Goal: Transaction & Acquisition: Purchase product/service

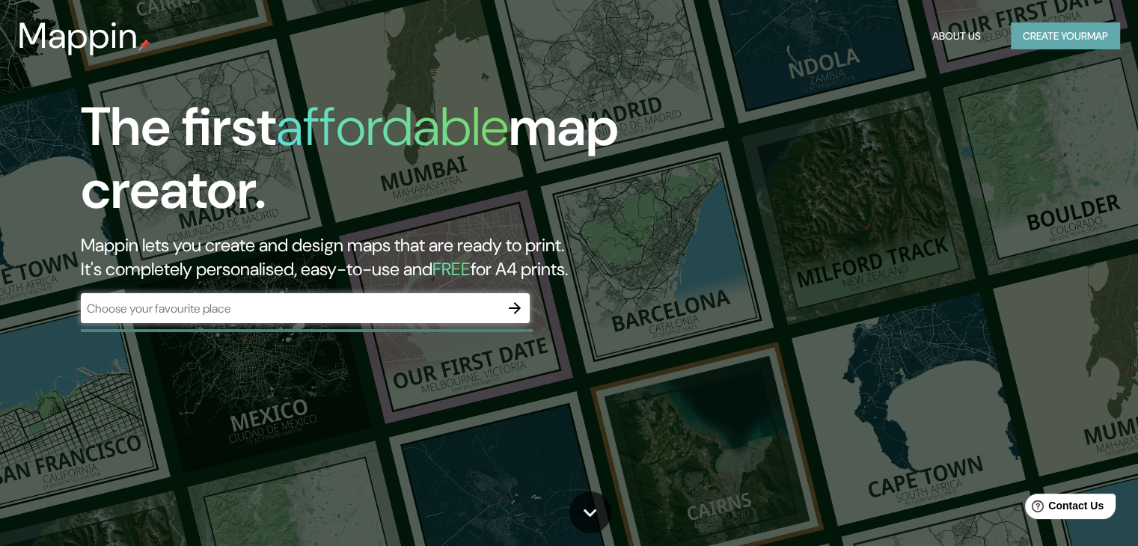
click at [1020, 31] on button "Create your map" at bounding box center [1065, 36] width 109 height 28
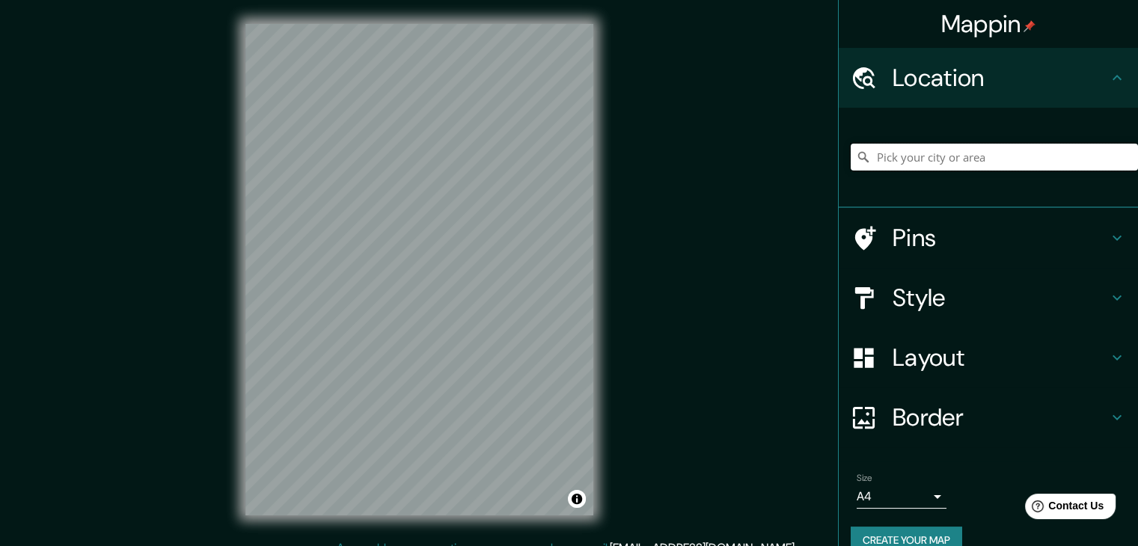
click at [891, 149] on input "Pick your city or area" at bounding box center [994, 157] width 287 height 27
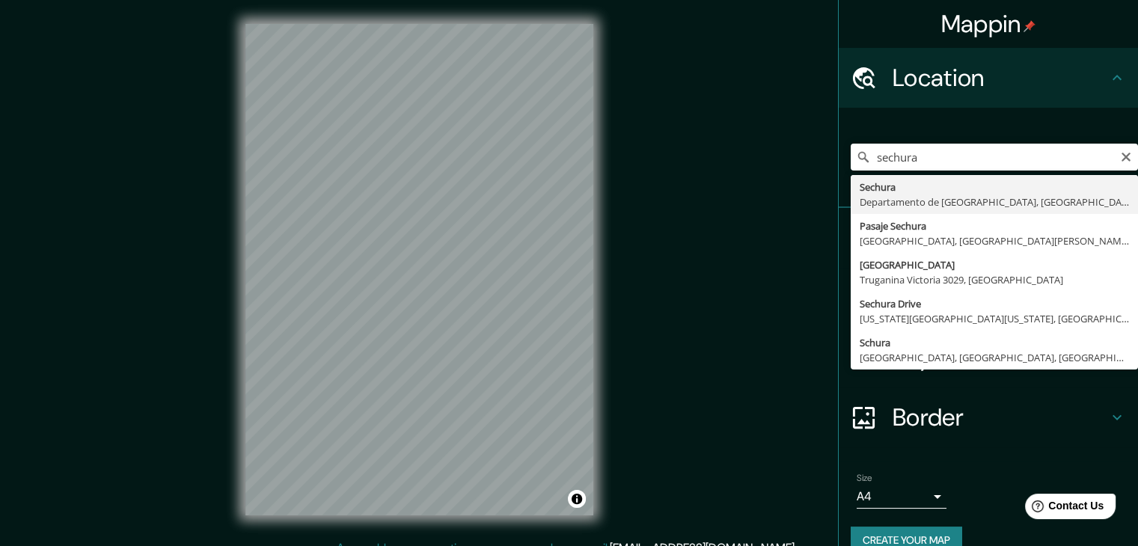
type input "Sechura, [GEOGRAPHIC_DATA], [GEOGRAPHIC_DATA]"
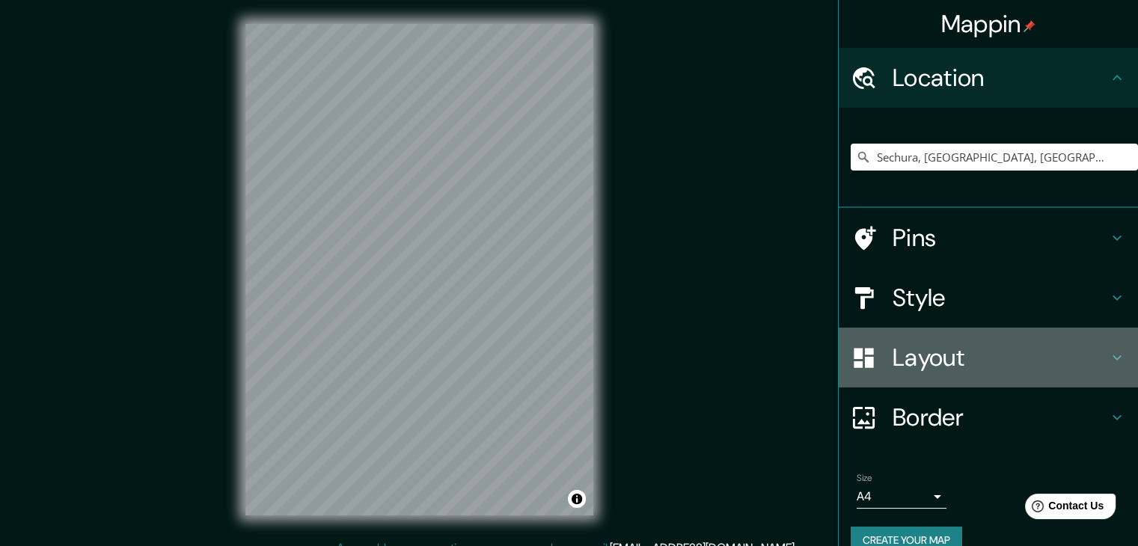
click at [1020, 355] on h4 "Layout" at bounding box center [1001, 358] width 216 height 30
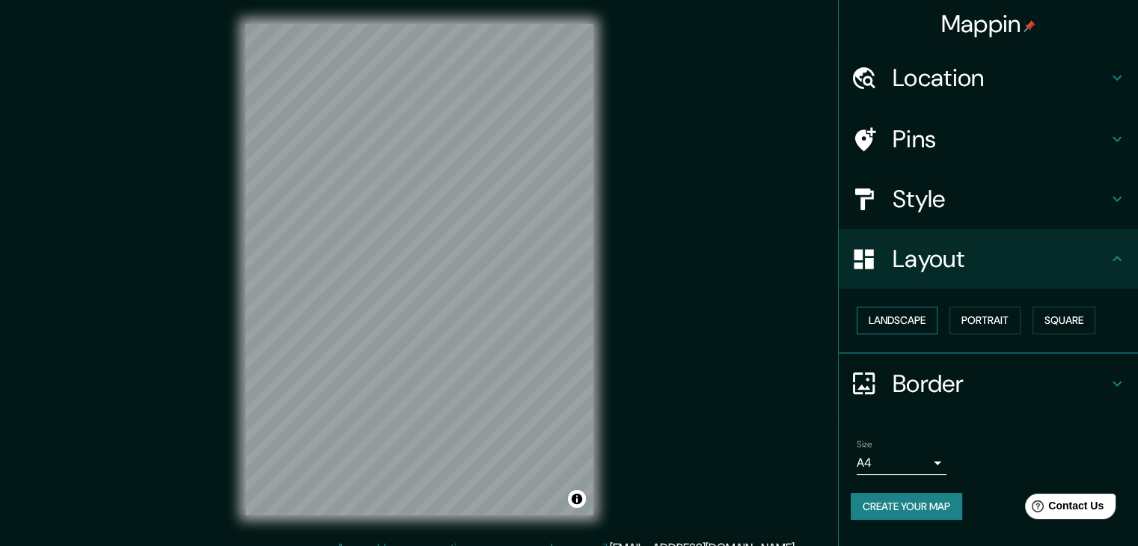
click at [932, 316] on button "Landscape" at bounding box center [897, 321] width 81 height 28
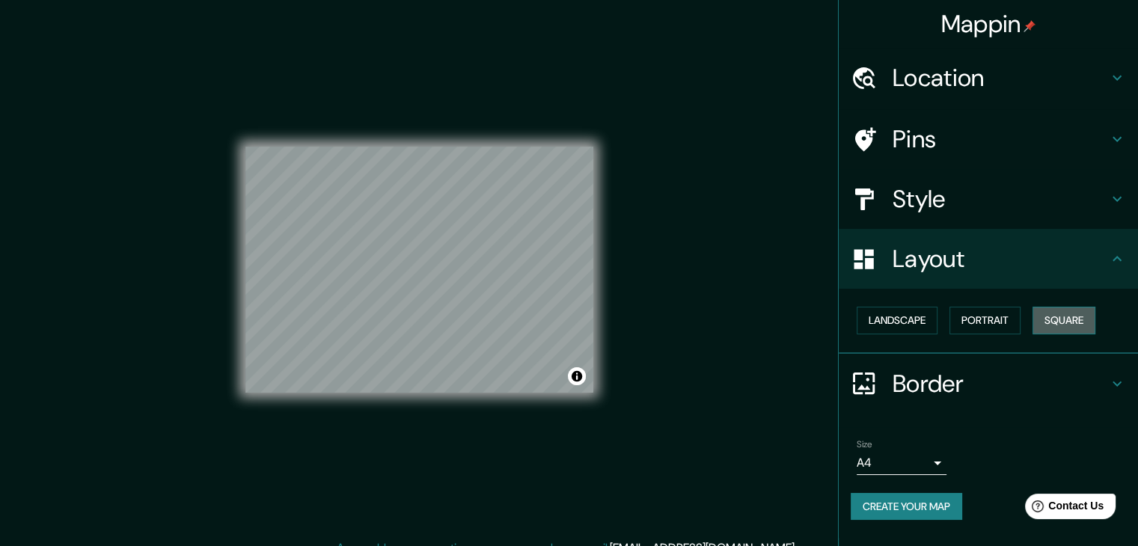
click at [1077, 315] on button "Square" at bounding box center [1064, 321] width 63 height 28
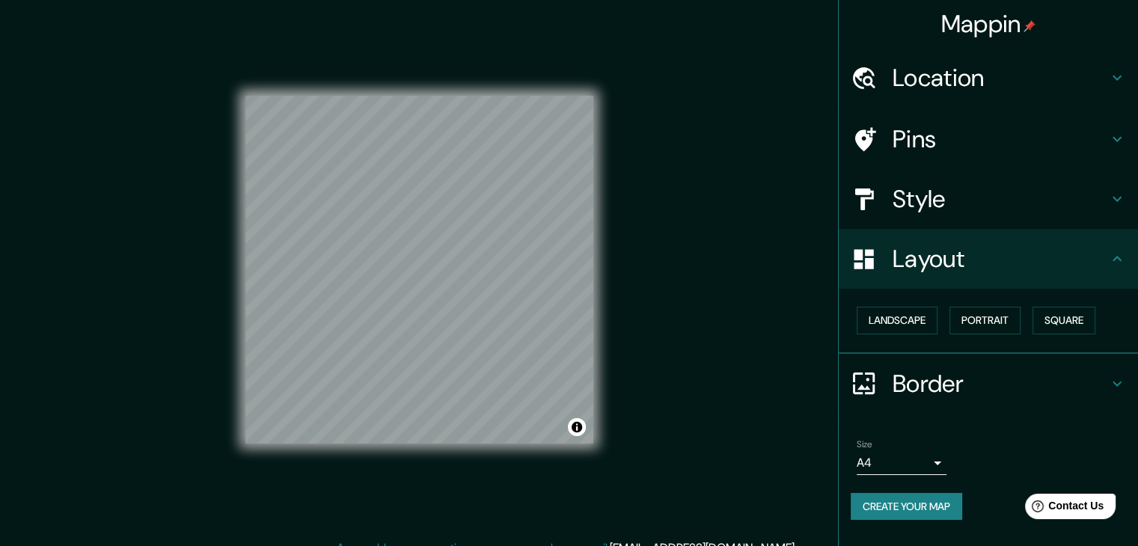
click at [377, 489] on div "© Mapbox © OpenStreetMap Improve this map" at bounding box center [419, 270] width 348 height 492
click at [407, 492] on div "© Mapbox © OpenStreetMap Improve this map" at bounding box center [419, 270] width 348 height 492
click at [486, 456] on div "© Mapbox © OpenStreetMap Improve this map" at bounding box center [419, 270] width 348 height 492
click at [918, 465] on body "Mappin Location [GEOGRAPHIC_DATA], [GEOGRAPHIC_DATA], [GEOGRAPHIC_DATA] Pins St…" at bounding box center [569, 273] width 1138 height 546
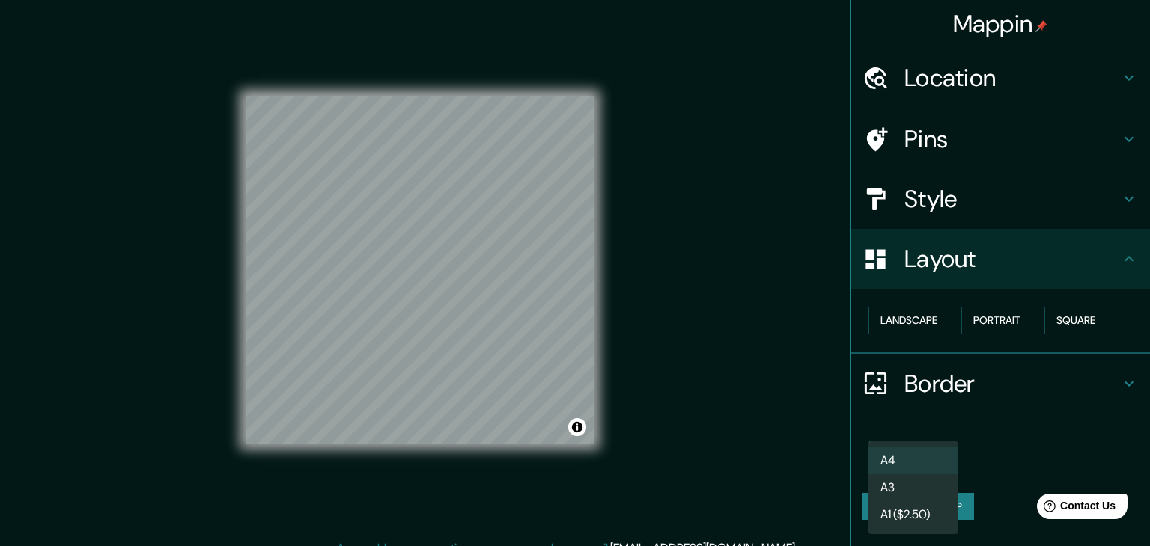
click at [915, 483] on li "A3" at bounding box center [913, 487] width 90 height 27
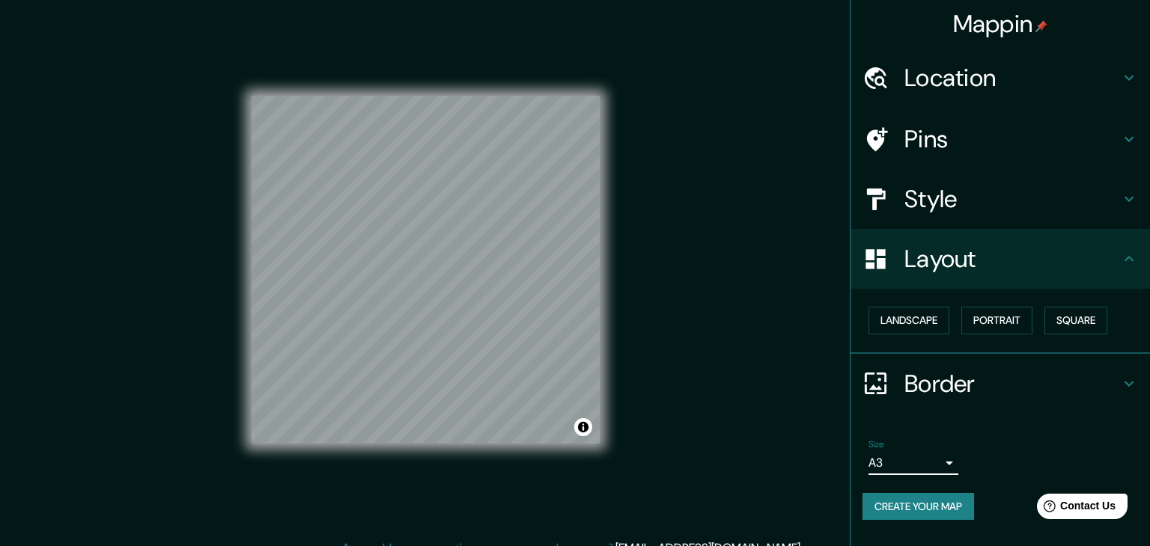
click at [941, 463] on body "Mappin Location [GEOGRAPHIC_DATA], [GEOGRAPHIC_DATA], [GEOGRAPHIC_DATA] Pins St…" at bounding box center [575, 273] width 1150 height 546
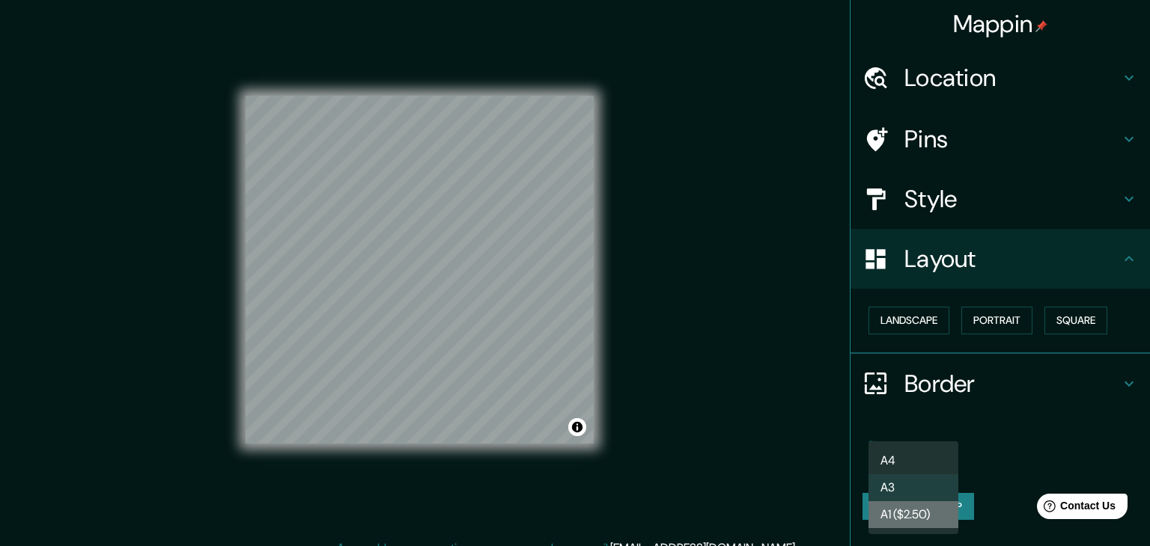
click at [916, 519] on li "A1 ($2.50)" at bounding box center [913, 514] width 90 height 27
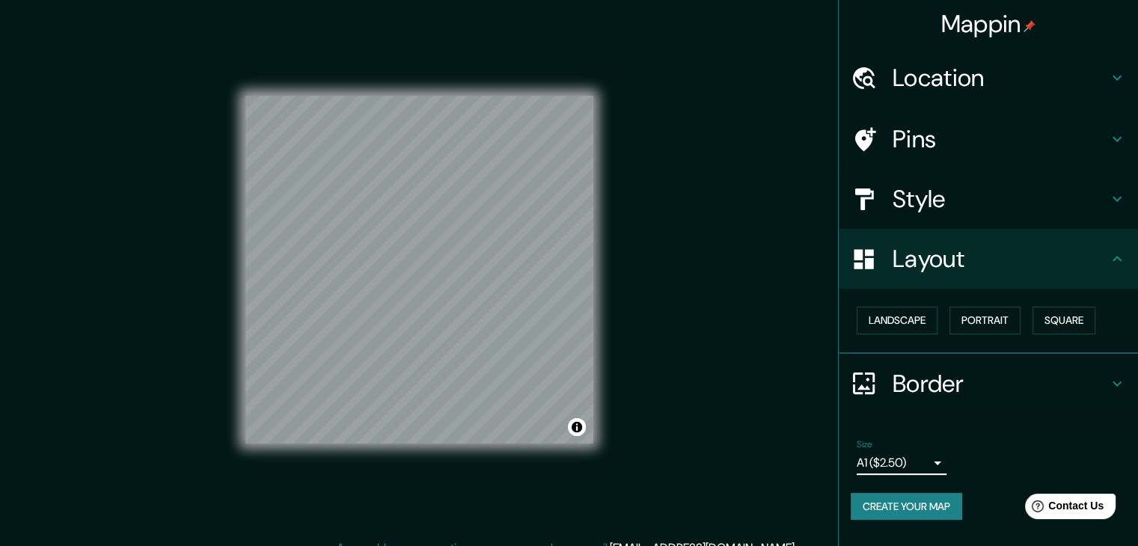
click at [888, 454] on body "Mappin Location [GEOGRAPHIC_DATA], [GEOGRAPHIC_DATA], [GEOGRAPHIC_DATA] Pins St…" at bounding box center [569, 273] width 1138 height 546
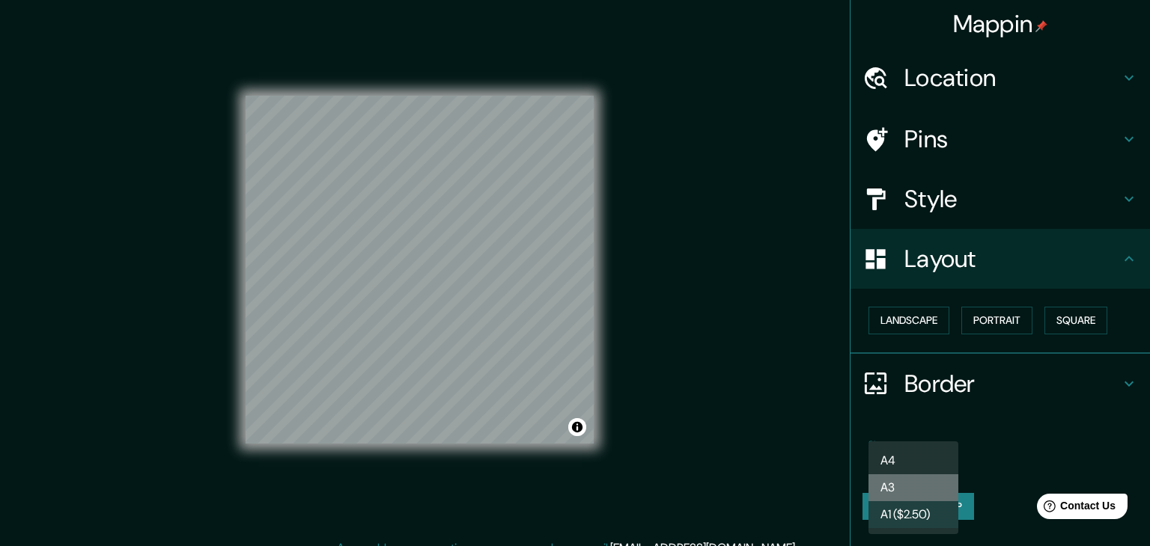
click at [917, 483] on li "A3" at bounding box center [913, 487] width 90 height 27
type input "a4"
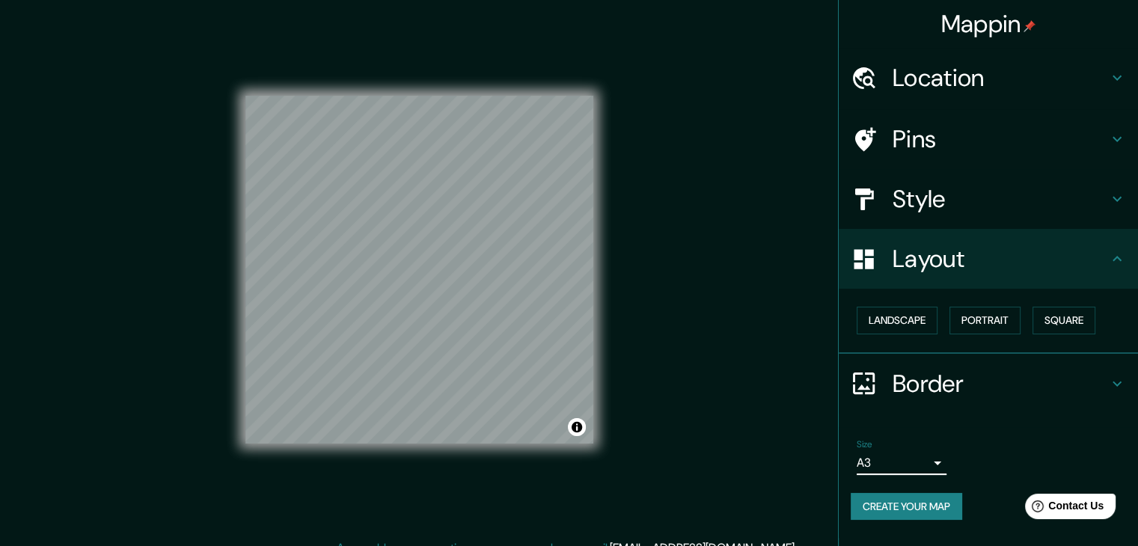
click at [864, 385] on icon at bounding box center [864, 383] width 26 height 26
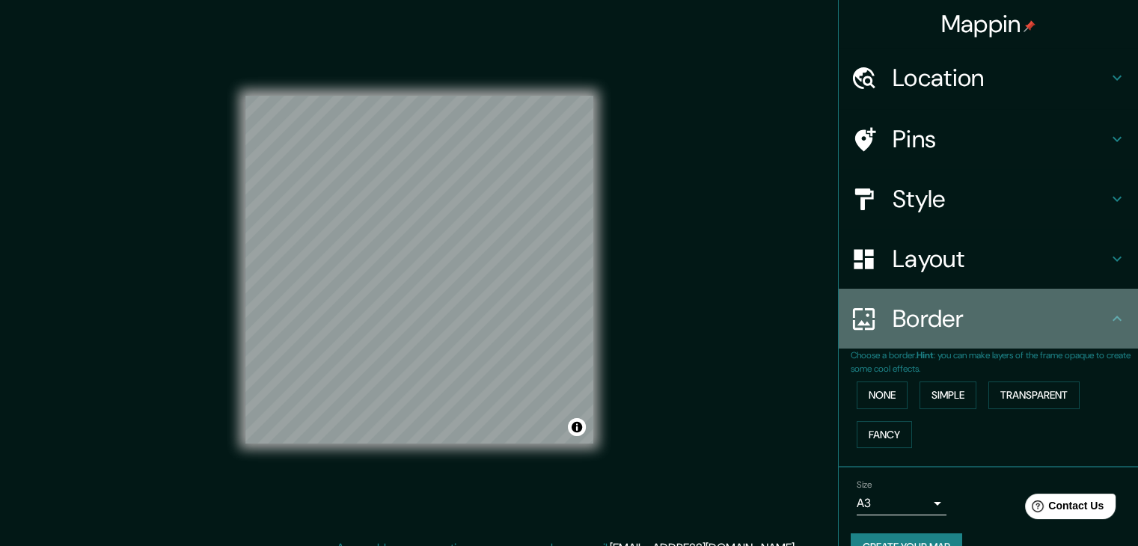
click at [878, 323] on div at bounding box center [872, 319] width 42 height 26
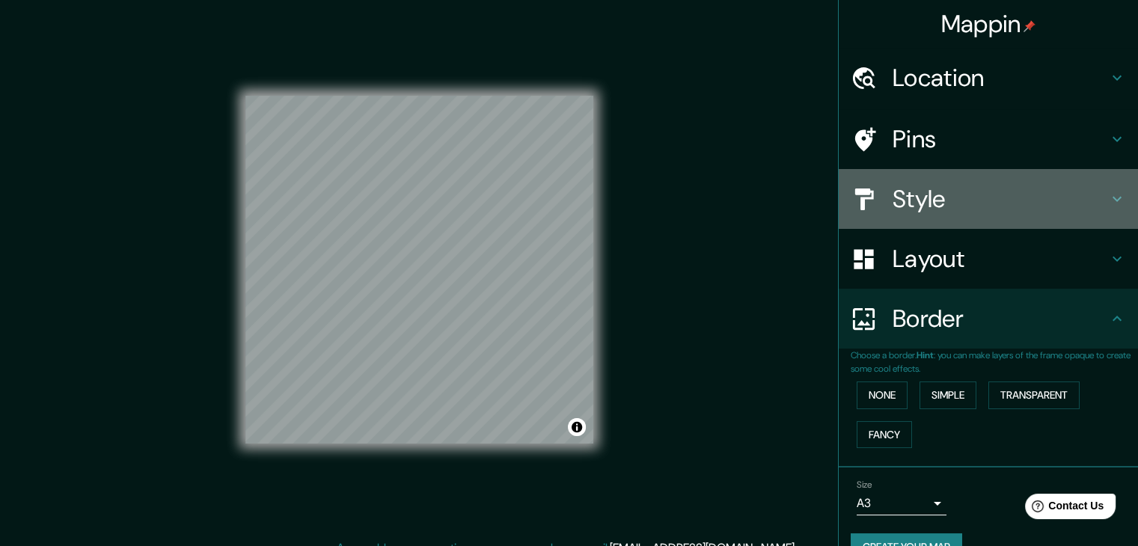
click at [956, 198] on h4 "Style" at bounding box center [1001, 199] width 216 height 30
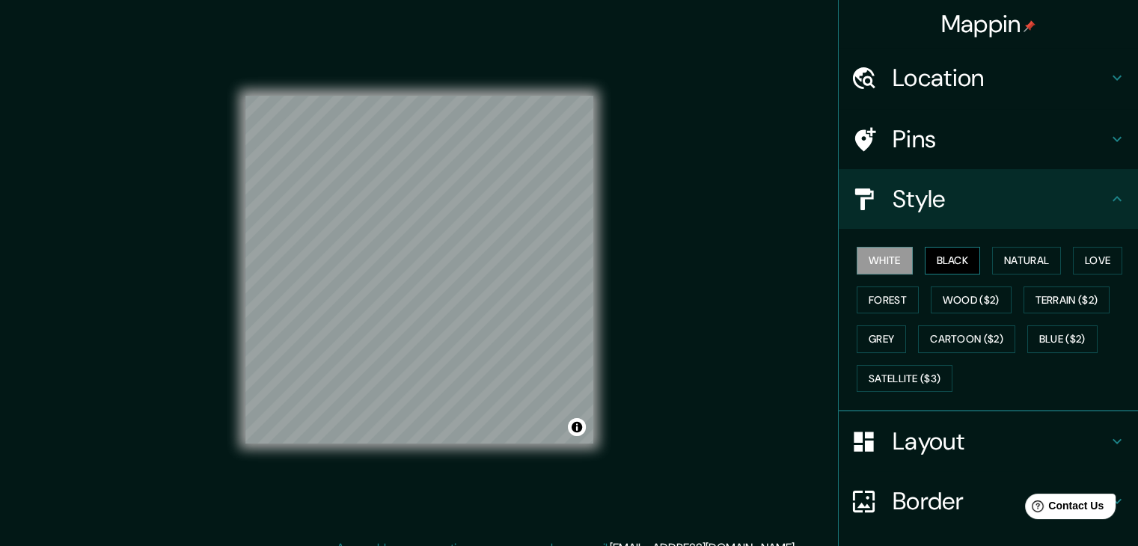
drag, startPoint x: 947, startPoint y: 245, endPoint x: 945, endPoint y: 256, distance: 11.3
click at [945, 254] on div "White Black Natural Love Forest Wood ($2) Terrain ($2) Grey Cartoon ($2) Blue (…" at bounding box center [994, 319] width 287 height 157
click at [945, 257] on button "Black" at bounding box center [953, 261] width 56 height 28
click at [877, 266] on button "White" at bounding box center [885, 261] width 56 height 28
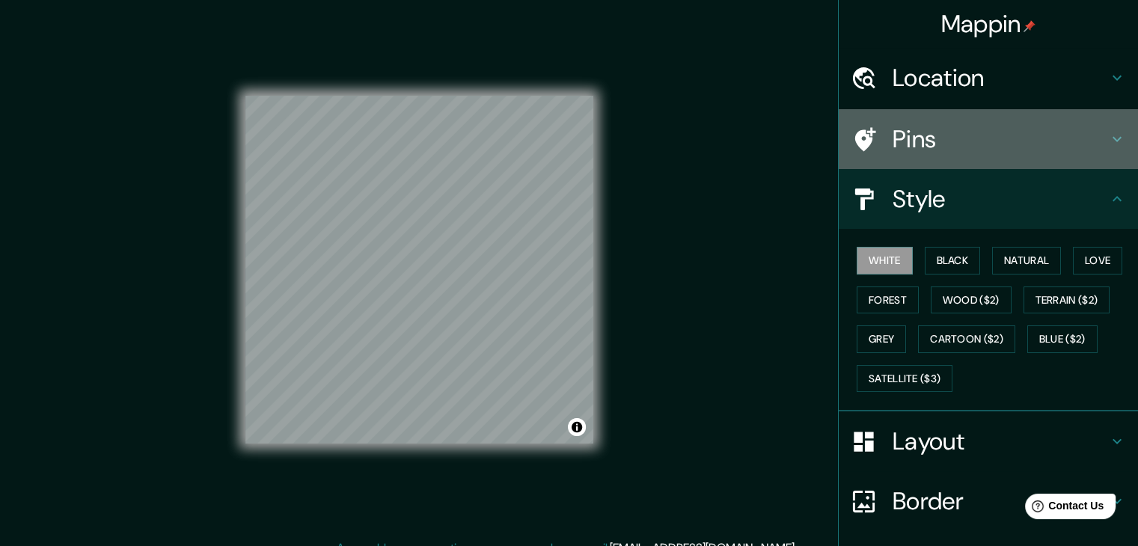
click at [1051, 143] on h4 "Pins" at bounding box center [1001, 139] width 216 height 30
